Goal: Task Accomplishment & Management: Complete application form

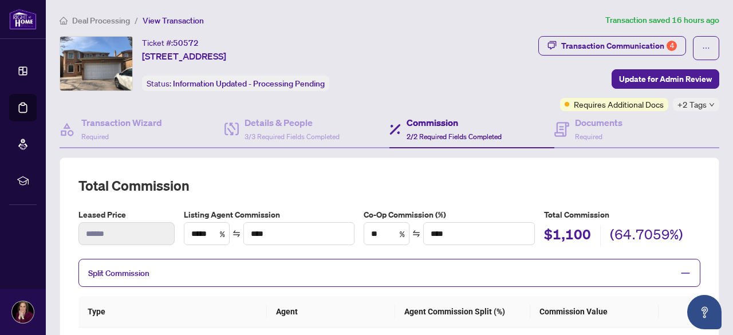
scroll to position [187, 0]
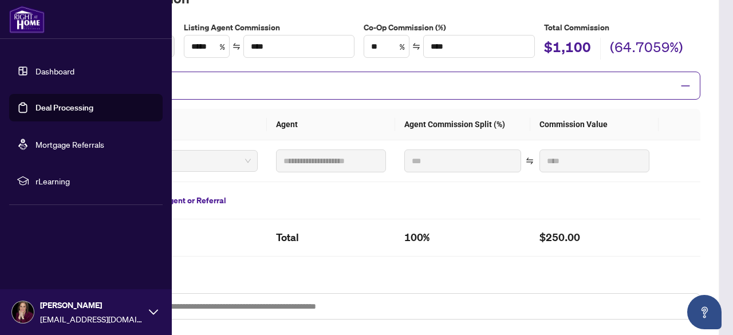
click at [49, 75] on link "Dashboard" at bounding box center [55, 71] width 39 height 10
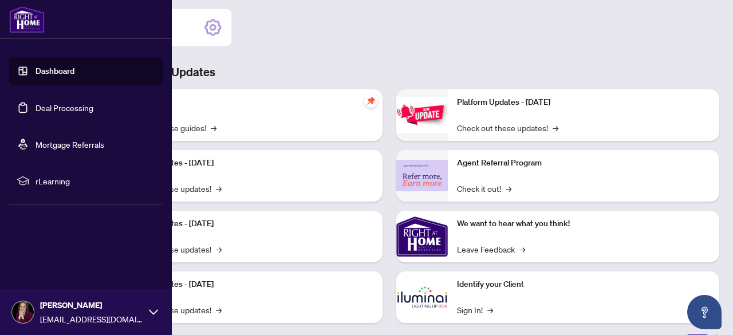
scroll to position [186, 0]
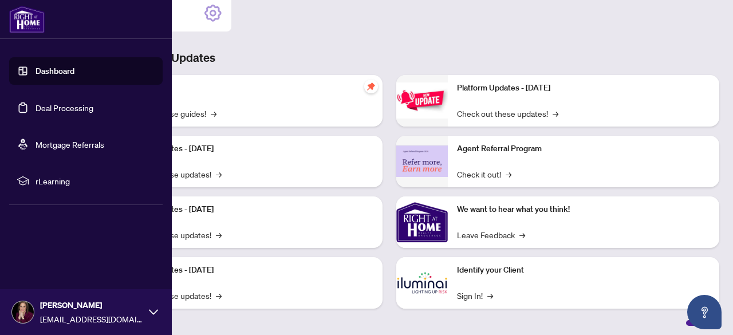
click at [61, 112] on link "Deal Processing" at bounding box center [65, 108] width 58 height 10
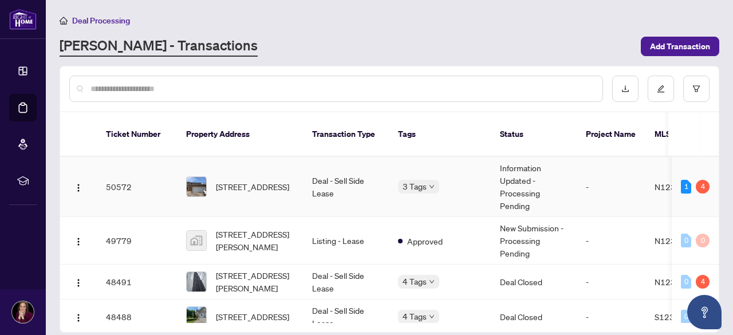
click at [255, 187] on td "[STREET_ADDRESS]" at bounding box center [240, 187] width 126 height 60
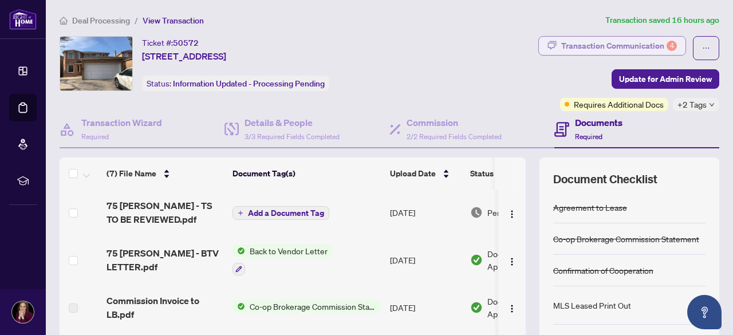
click at [628, 45] on div "Transaction Communication 4" at bounding box center [619, 46] width 116 height 18
type textarea "**********"
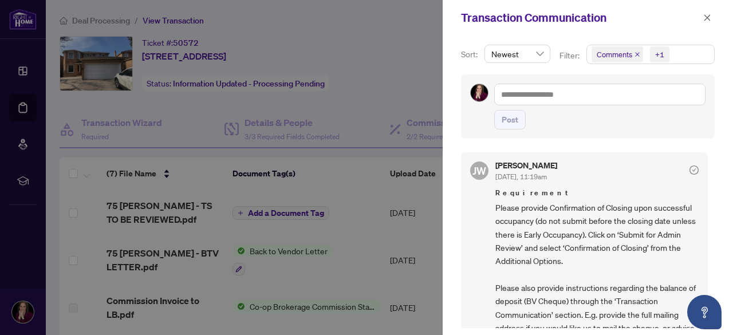
click at [423, 29] on div at bounding box center [366, 167] width 733 height 335
click at [707, 15] on icon "close" at bounding box center [707, 18] width 8 height 8
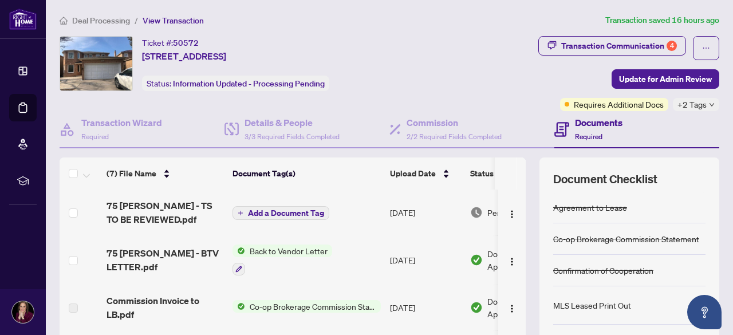
click at [267, 213] on span "Add a Document Tag" at bounding box center [286, 213] width 76 height 8
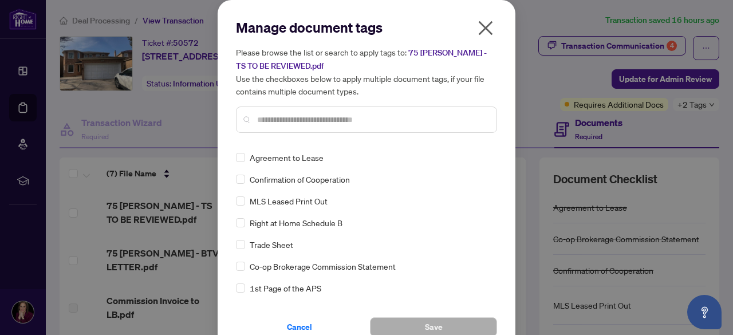
click at [481, 32] on icon "close" at bounding box center [486, 28] width 18 height 18
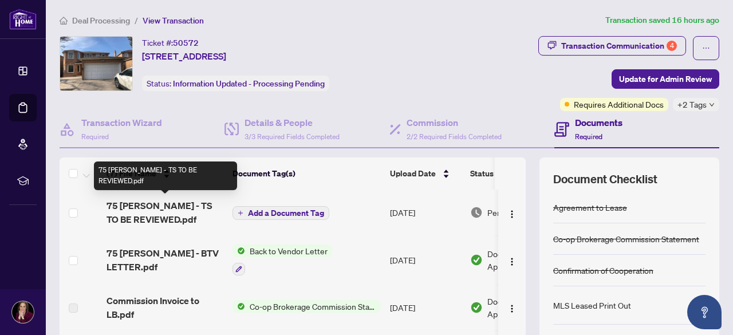
click at [141, 211] on span "75 [PERSON_NAME] - TS TO BE REVIEWED.pdf" at bounding box center [165, 212] width 117 height 27
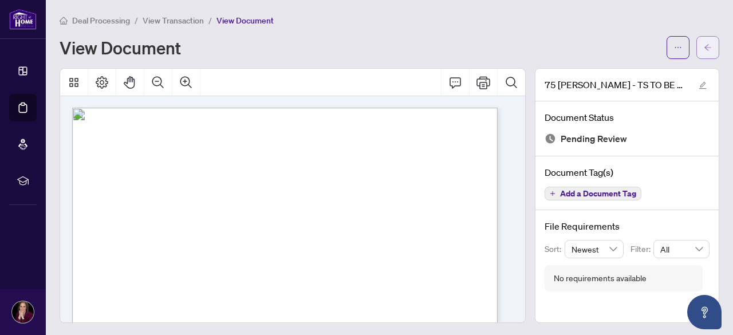
click at [705, 47] on icon "arrow-left" at bounding box center [708, 47] width 7 height 6
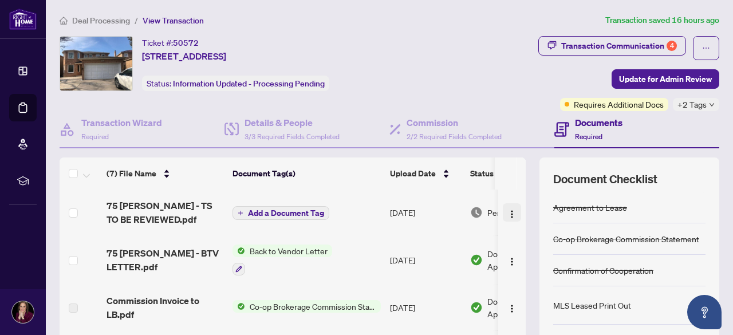
click at [508, 214] on img "button" at bounding box center [512, 214] width 9 height 9
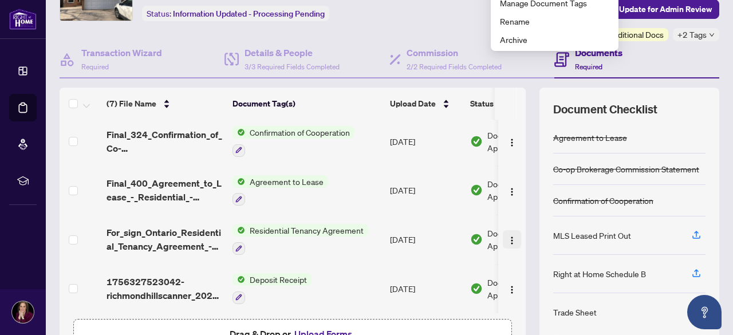
scroll to position [143, 0]
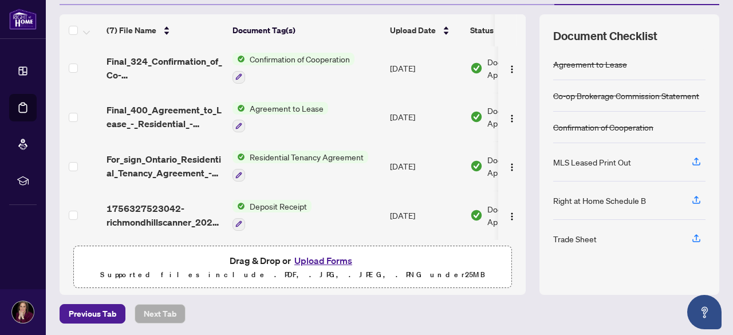
drag, startPoint x: 443, startPoint y: 239, endPoint x: 489, endPoint y: 237, distance: 45.3
click at [489, 237] on div "(7) File Name Document Tag(s) Upload Date Status (7) File Name Document Tag(s) …" at bounding box center [293, 154] width 466 height 281
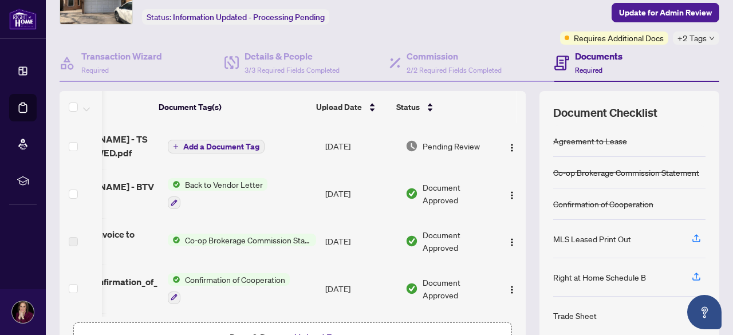
scroll to position [0, 0]
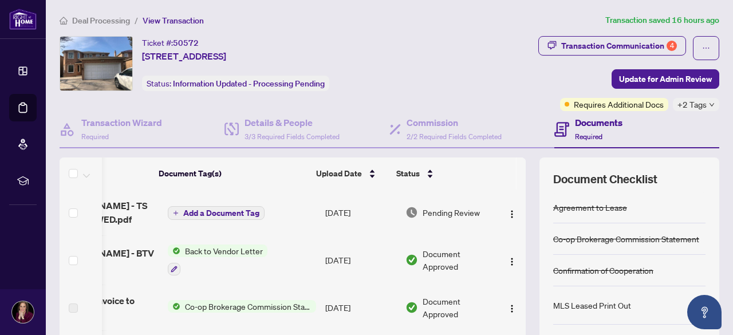
click at [191, 209] on span "Add a Document Tag" at bounding box center [221, 213] width 76 height 8
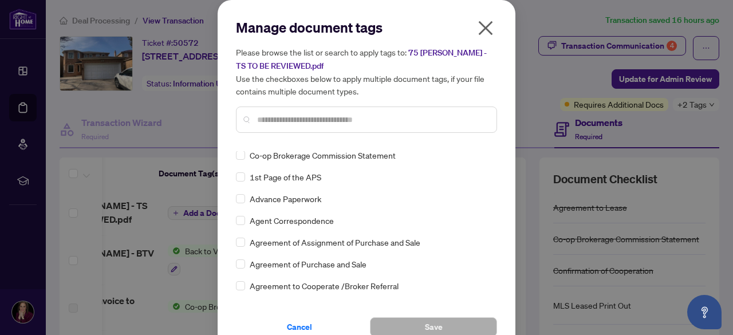
scroll to position [115, 0]
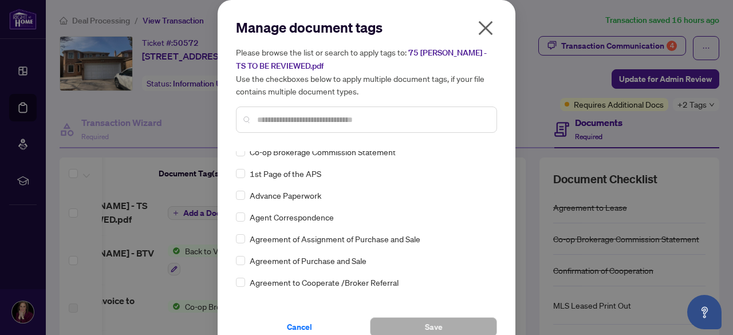
click at [482, 29] on icon "close" at bounding box center [486, 28] width 14 height 14
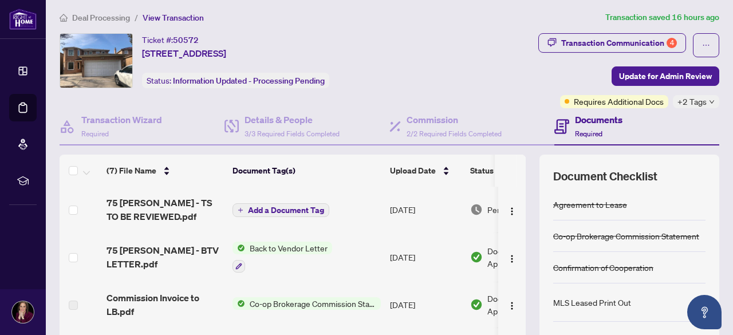
scroll to position [0, 0]
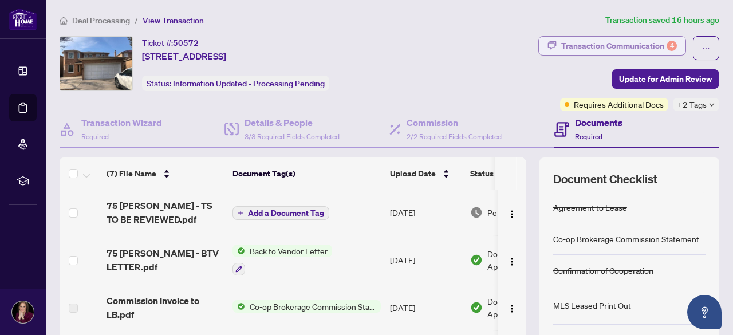
click at [581, 50] on div "Transaction Communication 4" at bounding box center [619, 46] width 116 height 18
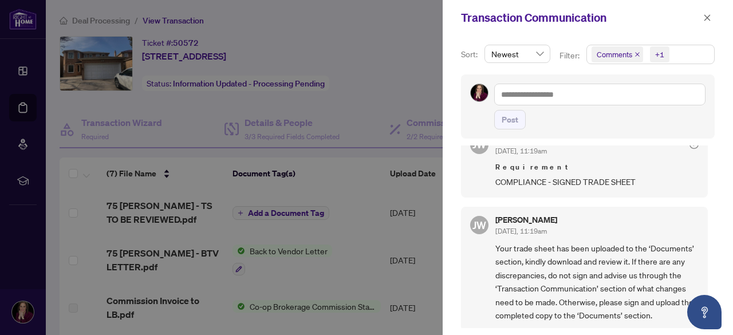
scroll to position [1, 0]
click at [709, 15] on icon "close" at bounding box center [707, 18] width 8 height 8
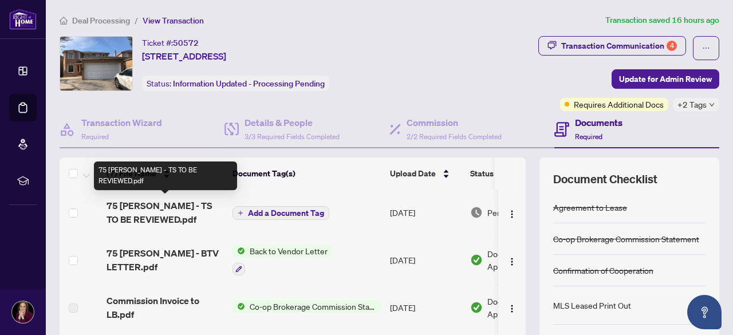
click at [140, 210] on span "75 [PERSON_NAME] - TS TO BE REVIEWED.pdf" at bounding box center [165, 212] width 117 height 27
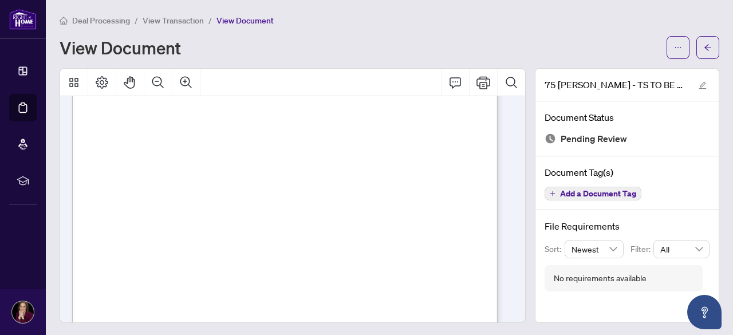
scroll to position [344, 0]
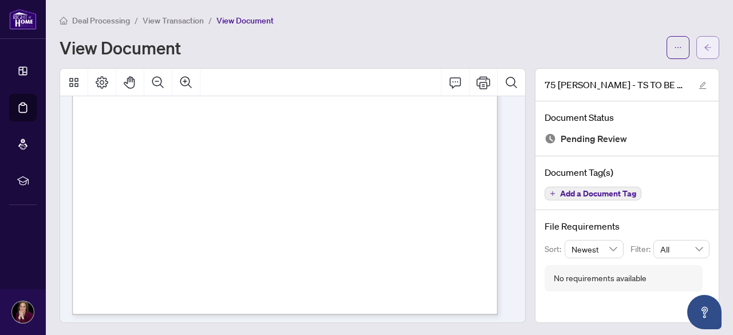
click at [704, 51] on icon "arrow-left" at bounding box center [708, 48] width 8 height 8
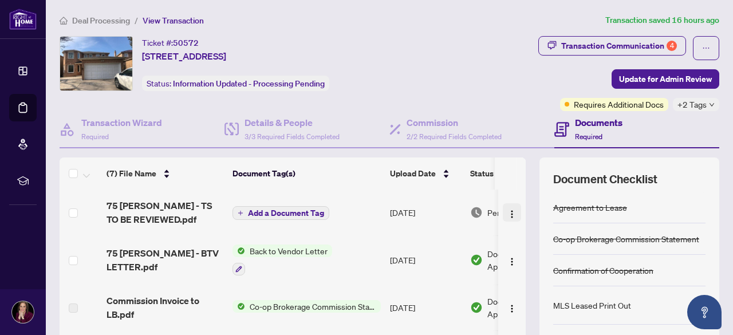
click at [508, 214] on img "button" at bounding box center [512, 214] width 9 height 9
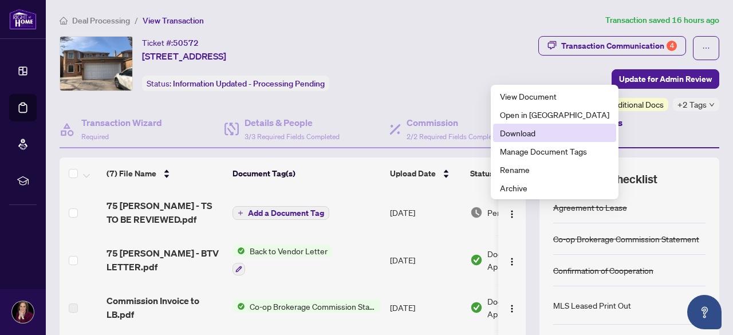
click at [530, 131] on span "Download" at bounding box center [554, 133] width 109 height 13
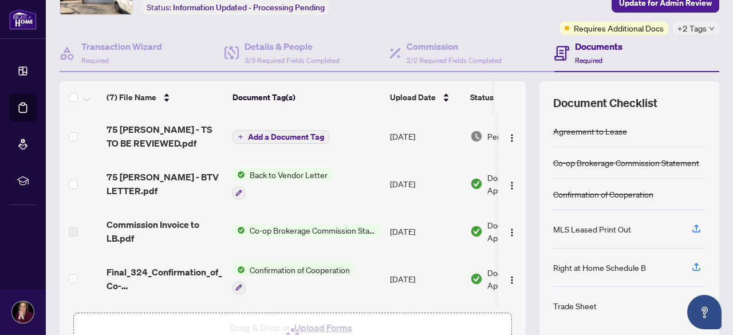
scroll to position [29, 0]
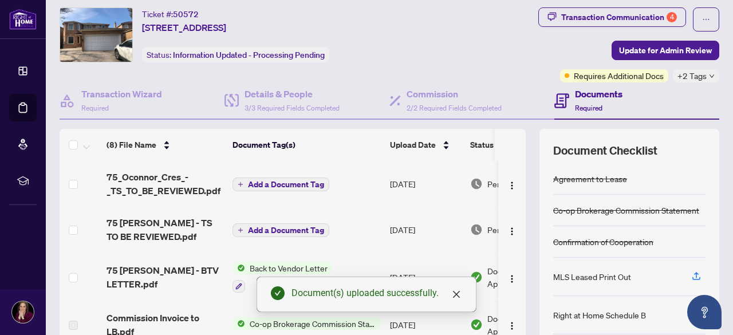
click at [290, 184] on span "Add a Document Tag" at bounding box center [286, 184] width 76 height 8
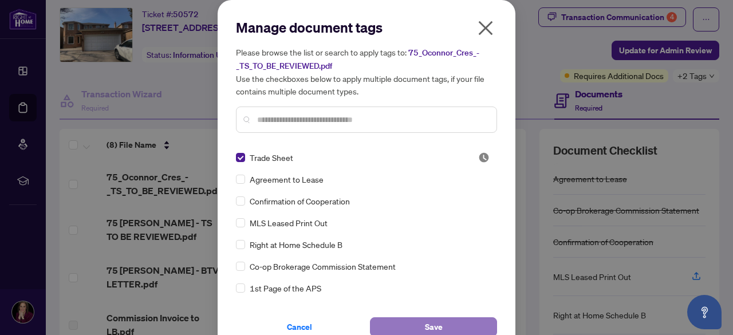
click at [425, 332] on span "Save" at bounding box center [434, 327] width 18 height 18
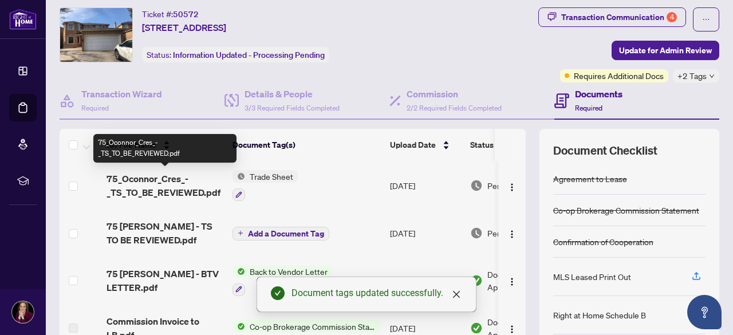
click at [155, 187] on span "75_Oconnor_Cres_-_TS_TO_BE_REVIEWED.pdf" at bounding box center [165, 185] width 117 height 27
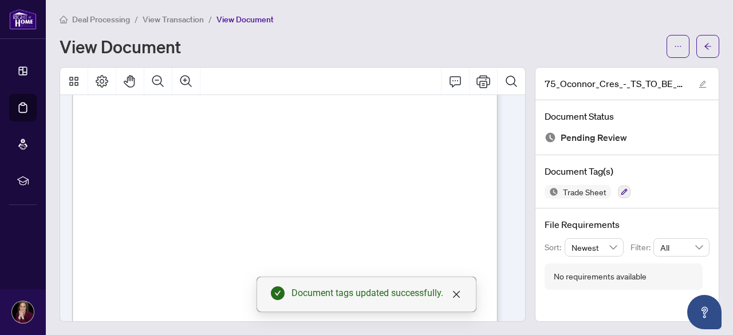
scroll to position [286, 0]
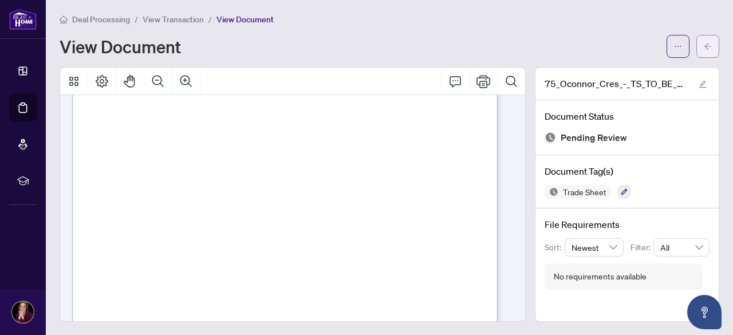
click at [707, 52] on button "button" at bounding box center [708, 46] width 23 height 23
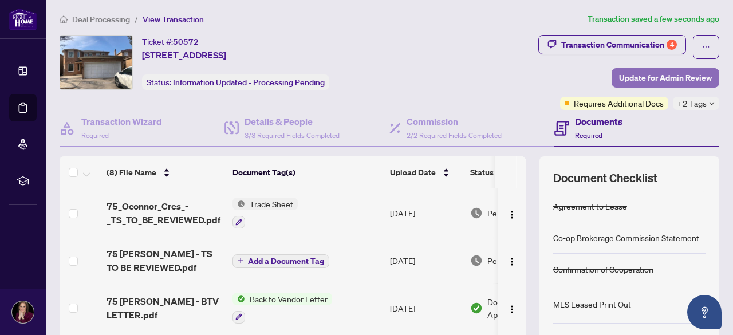
click at [645, 76] on span "Update for Admin Review" at bounding box center [665, 78] width 93 height 18
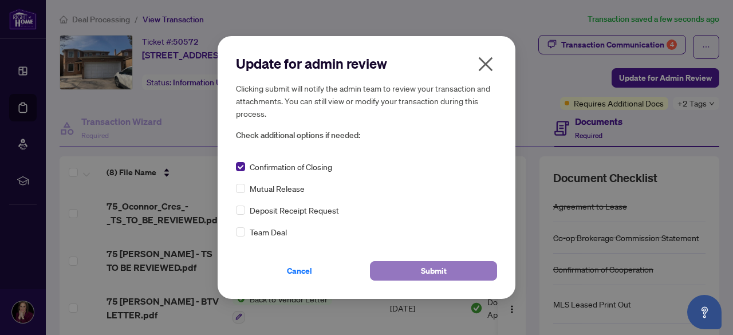
click at [412, 268] on button "Submit" at bounding box center [433, 270] width 127 height 19
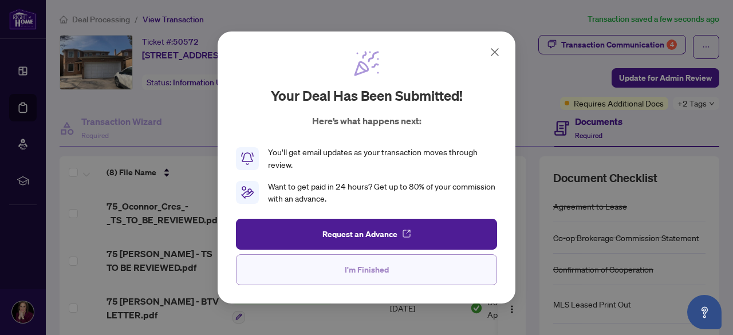
click at [377, 268] on span "I'm Finished" at bounding box center [367, 270] width 44 height 18
